Goal: Navigation & Orientation: Find specific page/section

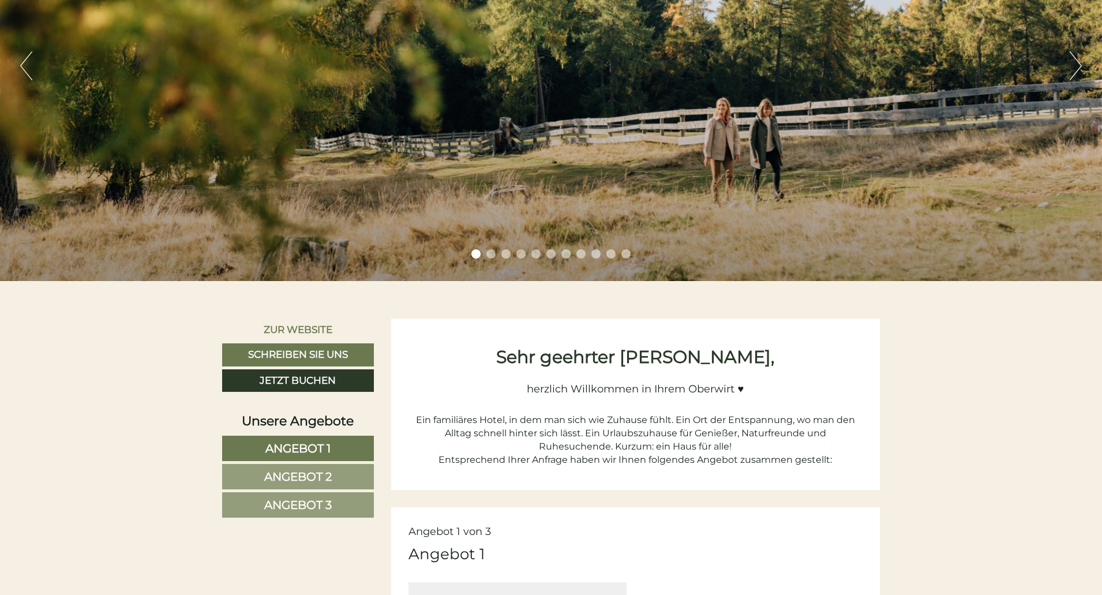
scroll to position [58, 0]
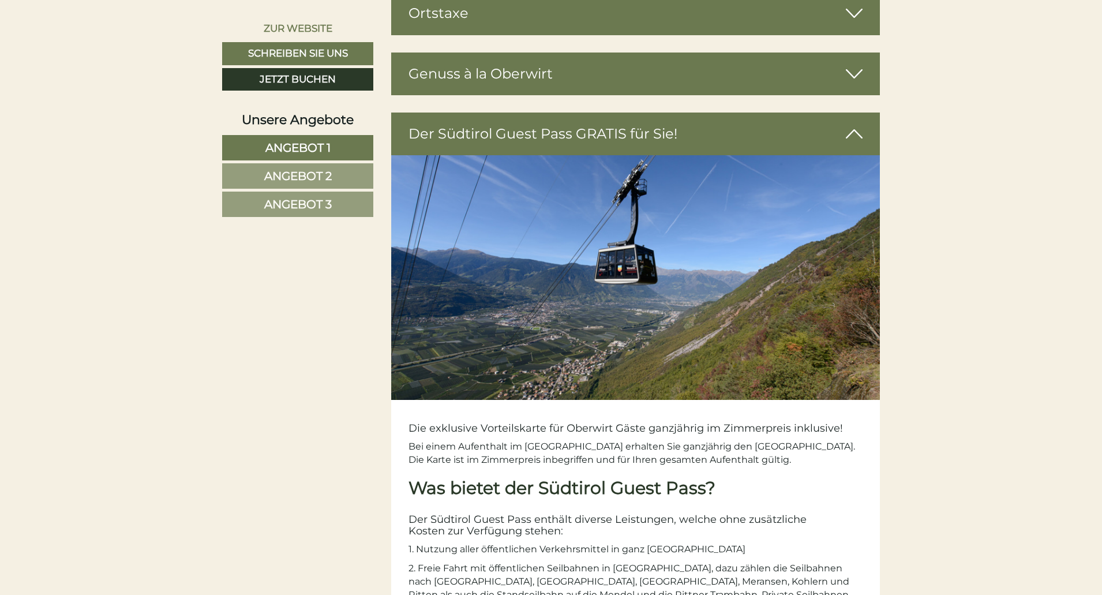
scroll to position [3230, 0]
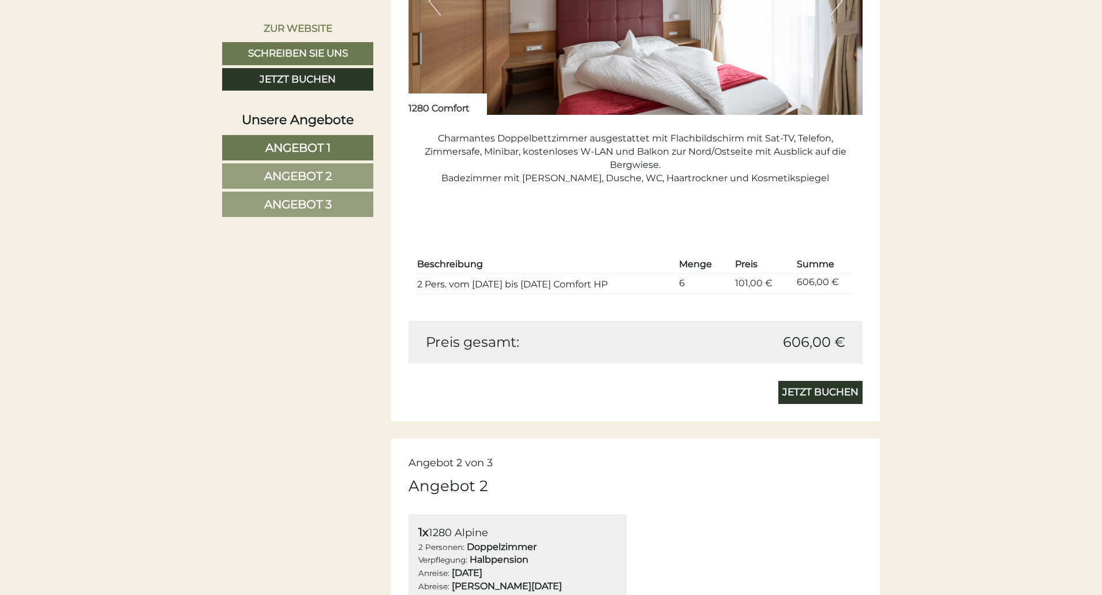
scroll to position [1038, 0]
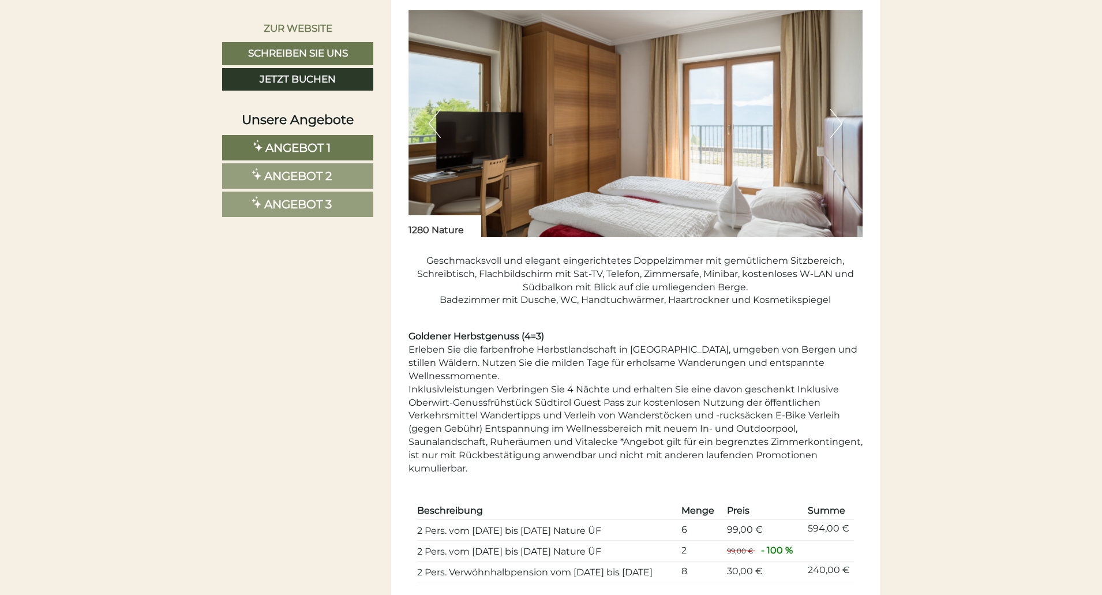
scroll to position [1326, 0]
